Goal: Manage account settings

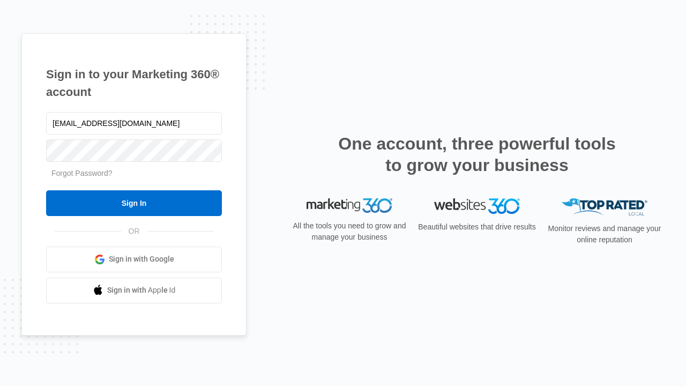
type input "dankie614@gmail.com"
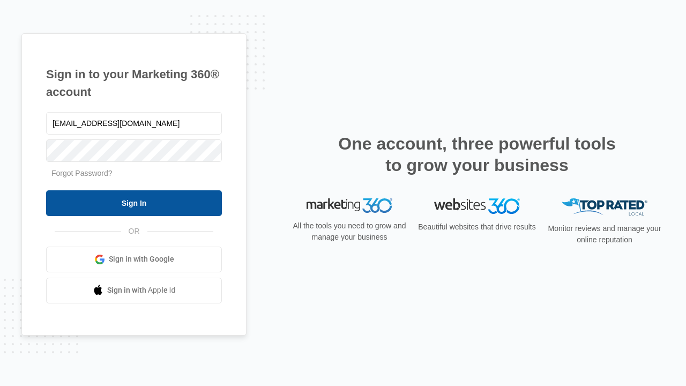
click at [134, 203] on input "Sign In" at bounding box center [134, 203] width 176 height 26
